Goal: Navigation & Orientation: Find specific page/section

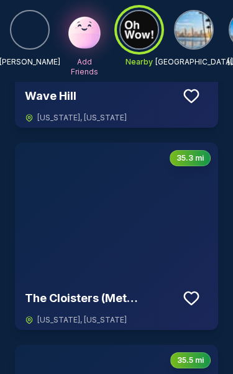
scroll to position [250, 0]
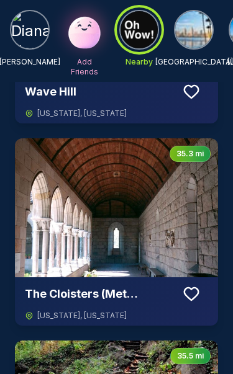
click at [189, 284] on button at bounding box center [191, 294] width 24 height 24
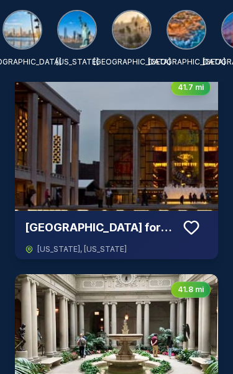
scroll to position [0, 163]
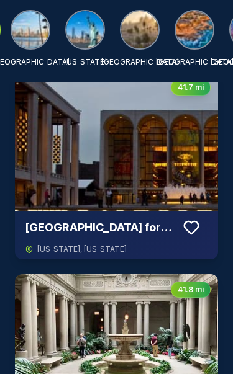
click at [195, 32] on img at bounding box center [194, 29] width 37 height 37
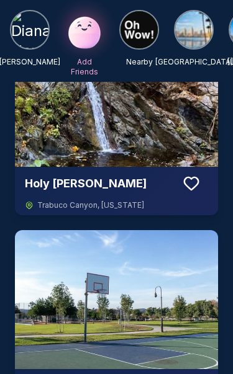
scroll to position [0, 1]
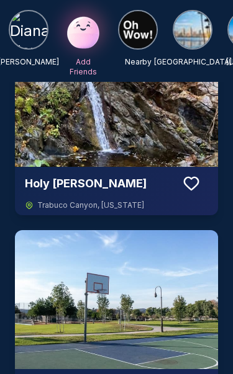
click at [29, 25] on img at bounding box center [28, 29] width 37 height 37
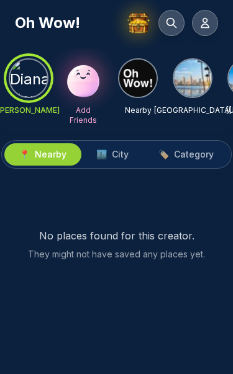
click at [205, 21] on icon at bounding box center [205, 23] width 12 height 12
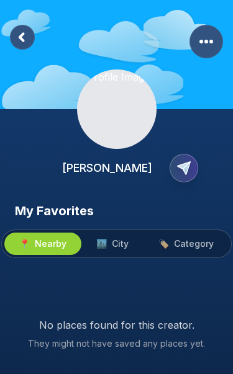
click at [27, 32] on rect at bounding box center [22, 37] width 25 height 25
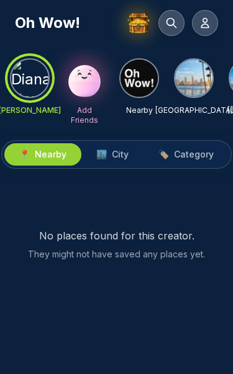
click at [137, 72] on img at bounding box center [138, 78] width 37 height 37
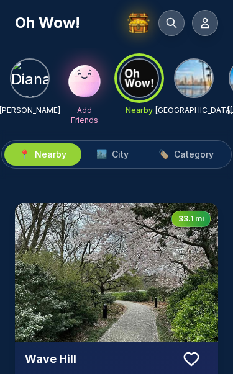
click at [189, 151] on span "Category" at bounding box center [194, 154] width 40 height 12
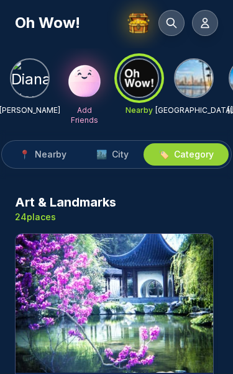
click at [81, 81] on img at bounding box center [85, 78] width 40 height 40
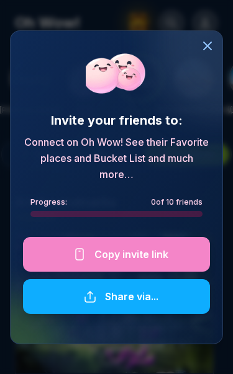
click at [212, 45] on icon at bounding box center [207, 45] width 15 height 15
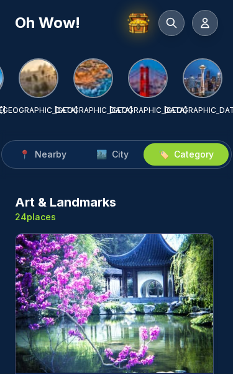
scroll to position [0, 264]
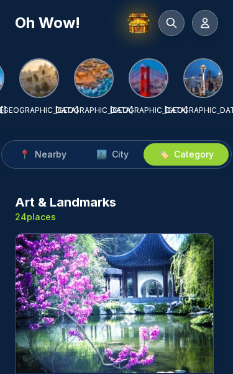
click at [57, 144] on button "📍 Nearby" at bounding box center [42, 154] width 77 height 22
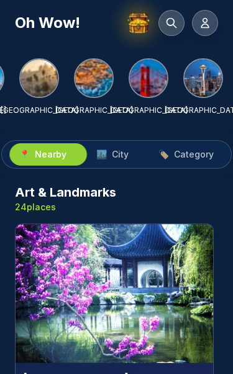
click at [56, 144] on div at bounding box center [47, 154] width 77 height 22
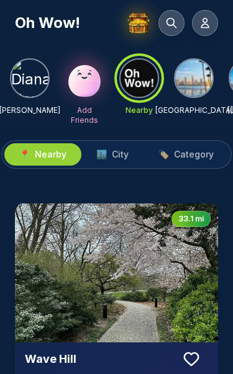
click at [117, 149] on span "City" at bounding box center [120, 154] width 17 height 12
